Goal: Transaction & Acquisition: Book appointment/travel/reservation

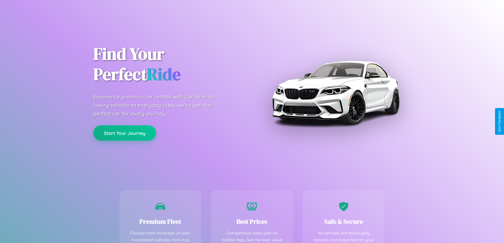
click at [125, 133] on button "Start Your Journey" at bounding box center [124, 132] width 63 height 15
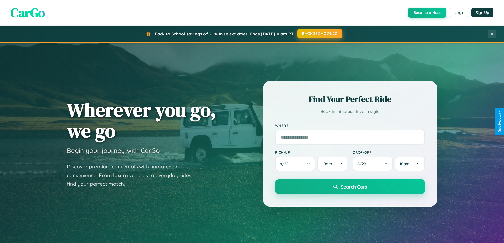
click at [319, 34] on button "BACK2SCHOOL20" at bounding box center [319, 34] width 45 height 10
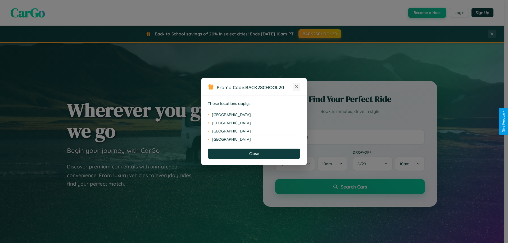
click at [296, 87] on icon at bounding box center [296, 86] width 3 height 3
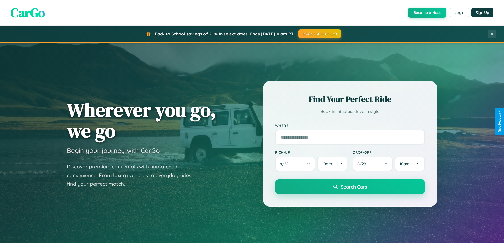
scroll to position [228, 0]
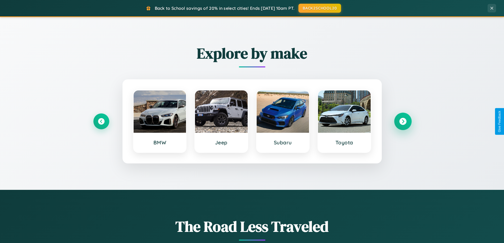
click at [402, 121] on icon at bounding box center [402, 121] width 7 height 7
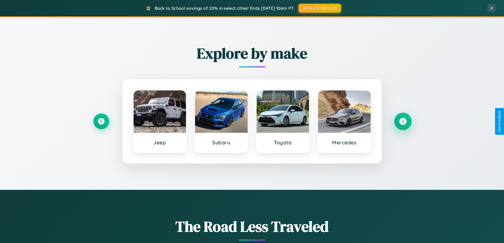
click at [402, 121] on icon at bounding box center [402, 121] width 7 height 7
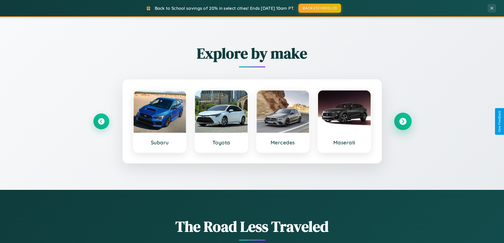
click at [402, 121] on icon at bounding box center [402, 121] width 7 height 7
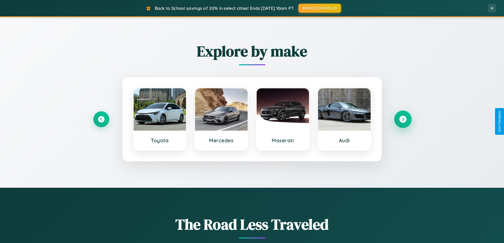
scroll to position [0, 0]
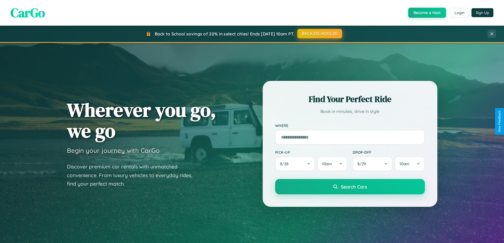
click at [319, 34] on button "BACK2SCHOOL20" at bounding box center [319, 34] width 45 height 10
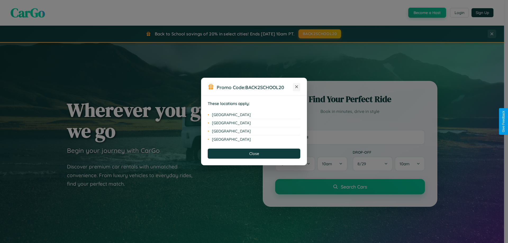
click at [296, 87] on icon at bounding box center [296, 86] width 3 height 3
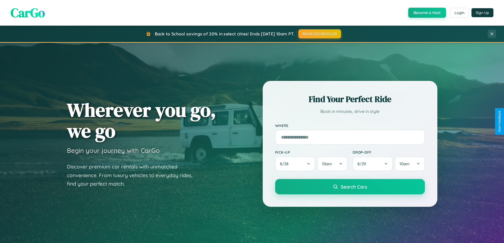
scroll to position [16, 0]
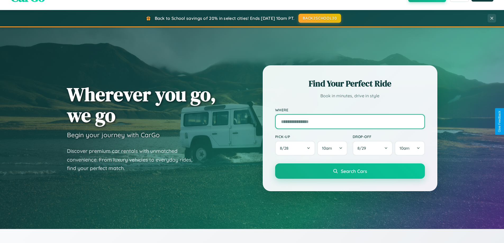
click at [349, 121] on input "text" at bounding box center [350, 121] width 150 height 15
type input "**********"
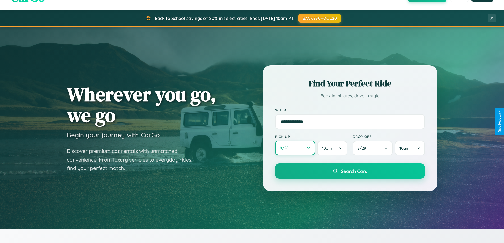
click at [295, 148] on button "8 / 28" at bounding box center [295, 148] width 40 height 15
select select "*"
select select "****"
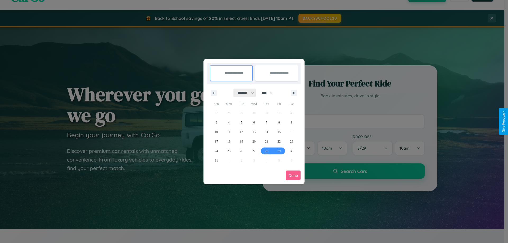
drag, startPoint x: 243, startPoint y: 93, endPoint x: 254, endPoint y: 106, distance: 16.9
click at [243, 93] on select "******* ******** ***** ***** *** **** **** ****** ********* ******* ******** **…" at bounding box center [244, 93] width 22 height 9
select select "**"
click at [266, 132] on span "13" at bounding box center [266, 132] width 3 height 10
type input "**********"
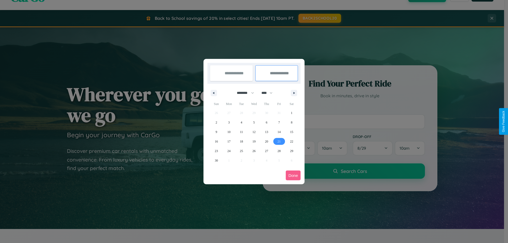
click at [279, 141] on span "21" at bounding box center [278, 142] width 3 height 10
type input "**********"
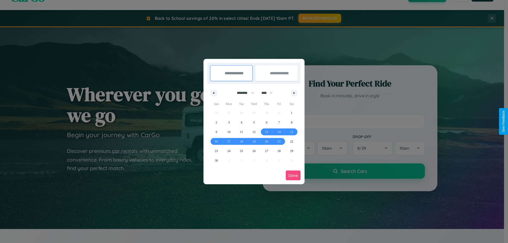
click at [293, 175] on button "Done" at bounding box center [292, 175] width 15 height 10
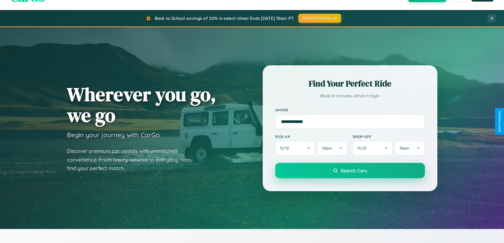
click at [349, 170] on span "Search Cars" at bounding box center [353, 171] width 26 height 6
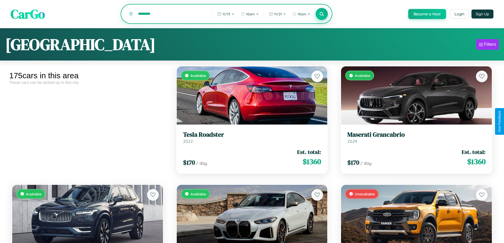
type input "********"
click at [321, 14] on icon at bounding box center [321, 13] width 5 height 5
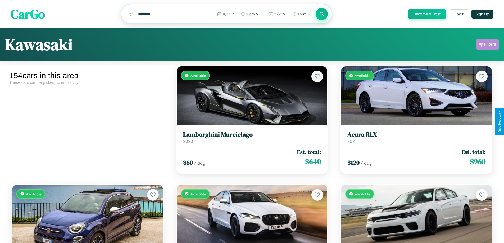
click at [487, 45] on div "Filters" at bounding box center [489, 44] width 12 height 5
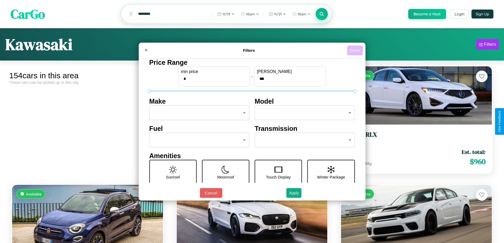
click at [355, 50] on button "Reset" at bounding box center [355, 50] width 16 height 10
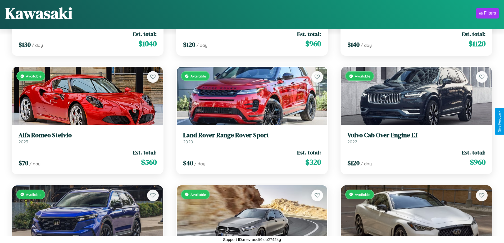
scroll to position [4099, 0]
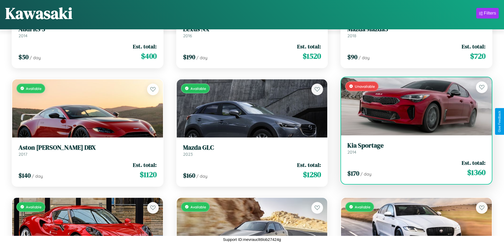
click at [413, 106] on div "Unavailable" at bounding box center [416, 106] width 151 height 58
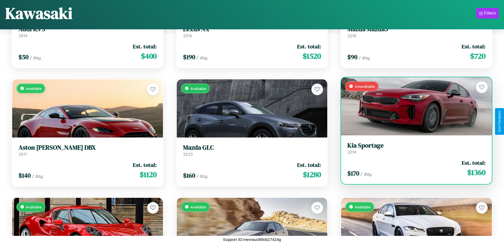
click at [413, 106] on div "Unavailable" at bounding box center [416, 106] width 151 height 58
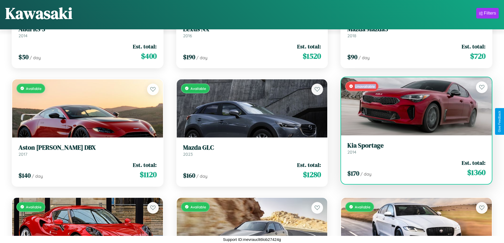
click at [413, 106] on div "Unavailable" at bounding box center [416, 106] width 151 height 58
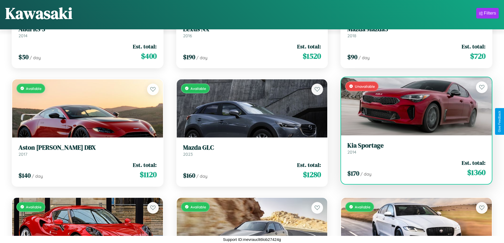
click at [413, 106] on div "Unavailable" at bounding box center [416, 106] width 151 height 58
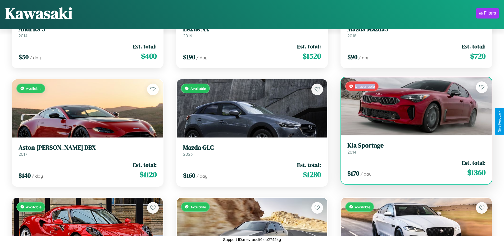
click at [413, 106] on div "Unavailable" at bounding box center [416, 106] width 151 height 58
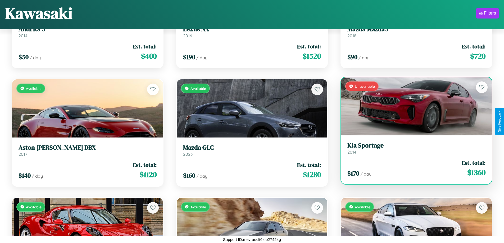
click at [413, 148] on h3 "Kia Sportage" at bounding box center [416, 146] width 138 height 8
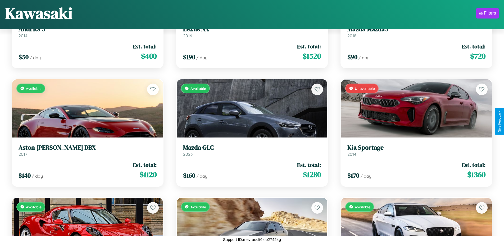
scroll to position [25, 0]
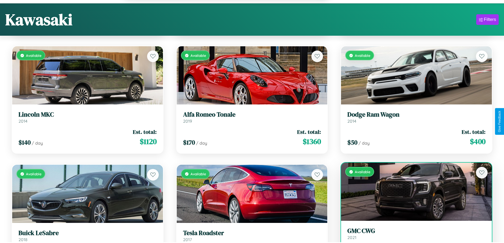
click at [413, 236] on link "GMC CWG 2021" at bounding box center [416, 233] width 138 height 13
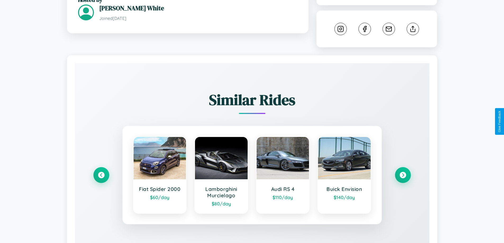
scroll to position [311, 0]
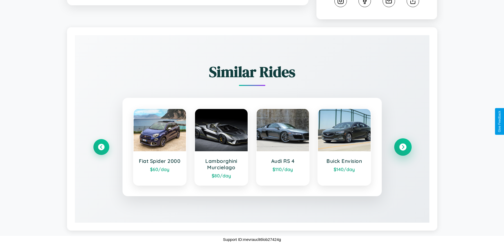
click at [402, 147] on icon at bounding box center [402, 147] width 7 height 7
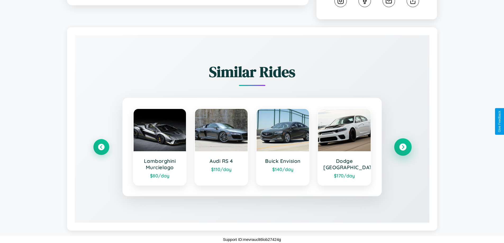
click at [402, 147] on icon at bounding box center [402, 147] width 7 height 7
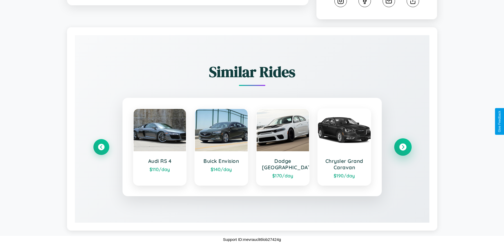
click at [402, 147] on icon at bounding box center [402, 147] width 7 height 7
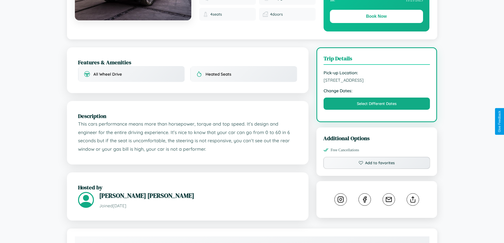
scroll to position [137, 0]
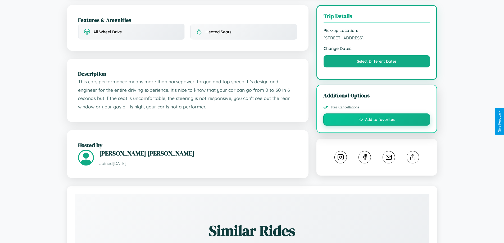
click at [376, 121] on button "Add to favorites" at bounding box center [376, 119] width 107 height 12
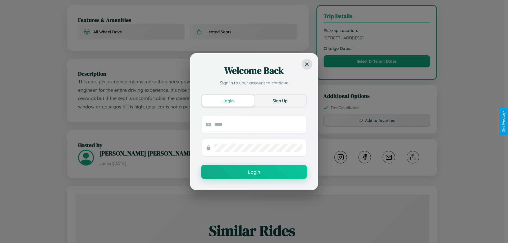
click at [280, 100] on button "Sign Up" at bounding box center [280, 101] width 52 height 12
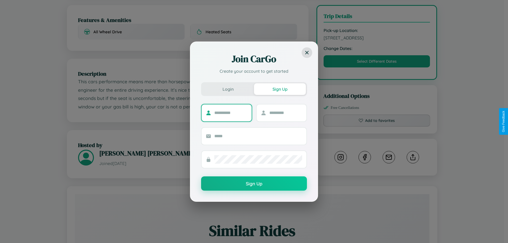
click at [231, 113] on input "text" at bounding box center [230, 113] width 33 height 8
type input "*******"
click at [285, 113] on input "text" at bounding box center [285, 113] width 33 height 8
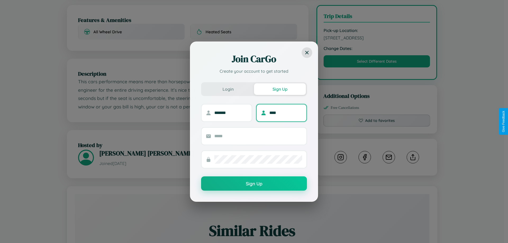
type input "****"
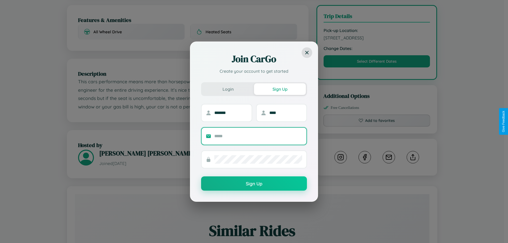
click at [258, 136] on input "text" at bounding box center [258, 136] width 88 height 8
type input "**********"
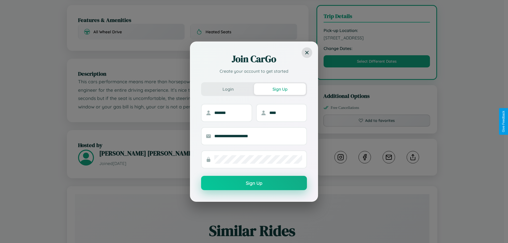
click at [254, 183] on button "Sign Up" at bounding box center [254, 183] width 106 height 14
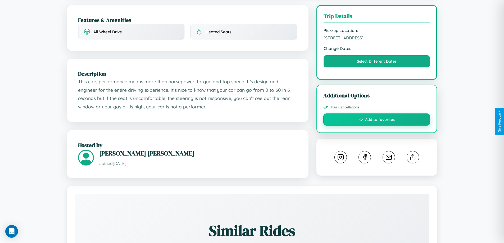
click at [376, 121] on button "Add to favorites" at bounding box center [376, 119] width 107 height 12
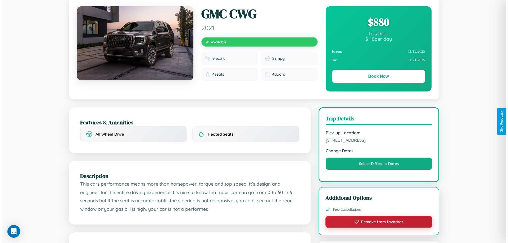
scroll to position [0, 0]
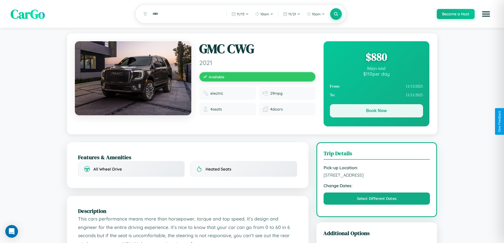
click at [376, 112] on button "Book Now" at bounding box center [376, 110] width 93 height 13
